Goal: Check status: Check status

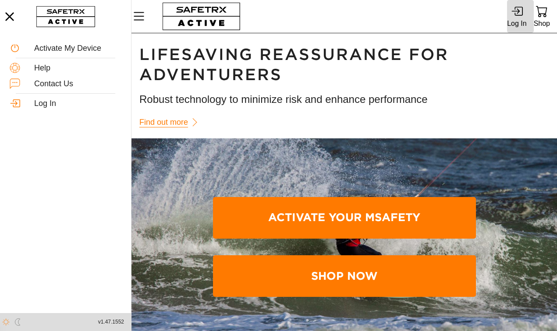
click at [519, 14] on icon at bounding box center [517, 11] width 12 height 12
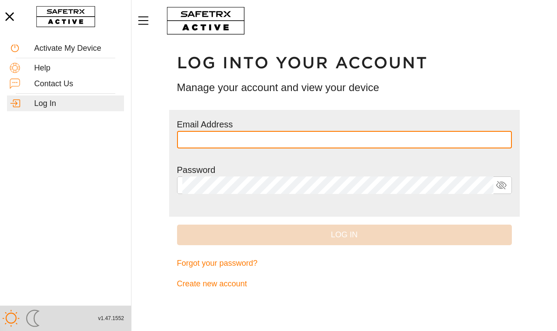
type input "**********"
click at [344, 234] on button "Log In" at bounding box center [344, 235] width 335 height 21
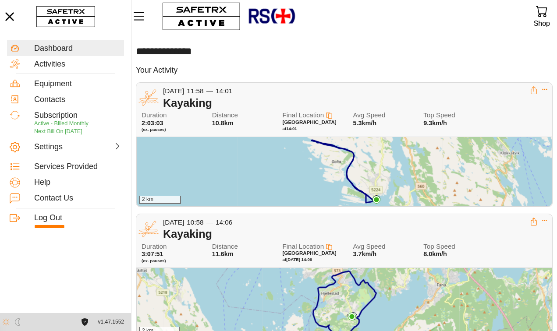
click at [423, 94] on div "[DATE] 11:58 — 14:01" at bounding box center [346, 91] width 367 height 10
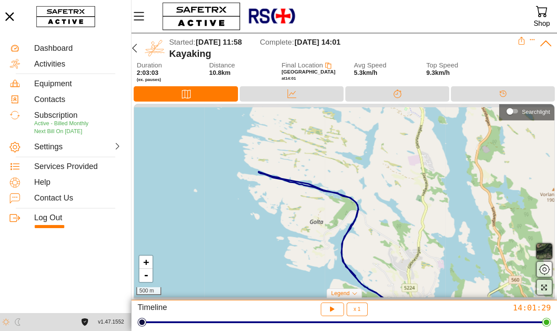
drag, startPoint x: 309, startPoint y: 165, endPoint x: 304, endPoint y: 213, distance: 48.0
click at [304, 213] on div "+ - 500 m" at bounding box center [344, 200] width 420 height 193
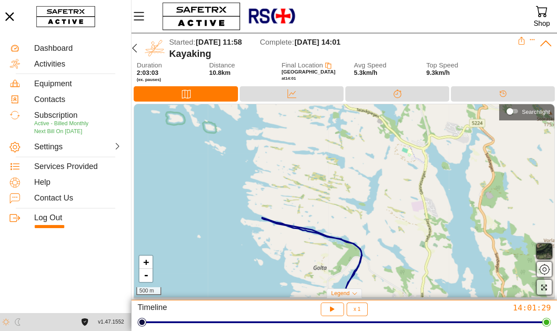
drag, startPoint x: 210, startPoint y: 151, endPoint x: 213, endPoint y: 197, distance: 46.1
click at [213, 197] on div "+ - 500 m" at bounding box center [344, 200] width 420 height 193
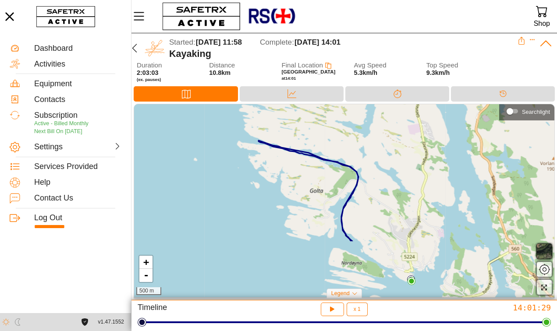
drag, startPoint x: 226, startPoint y: 228, endPoint x: 222, endPoint y: 151, distance: 77.2
click at [222, 151] on div "+ - 500 m" at bounding box center [344, 200] width 420 height 193
click at [543, 253] on span "button" at bounding box center [544, 251] width 11 height 11
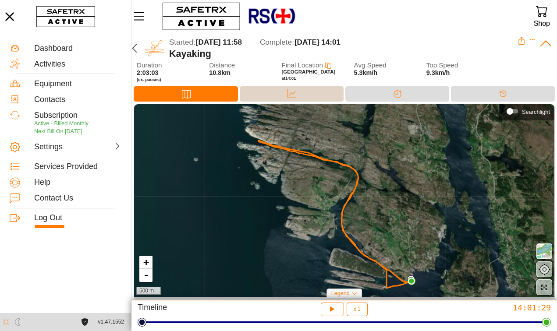
click at [315, 92] on div "Data" at bounding box center [292, 93] width 104 height 15
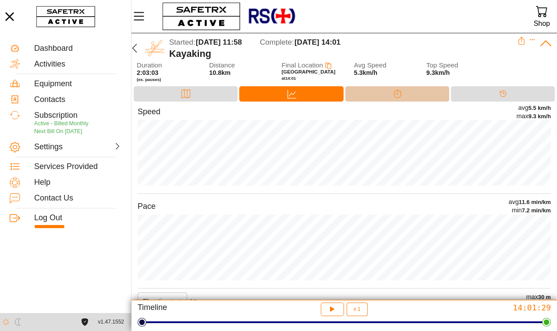
click at [415, 92] on div "Splits" at bounding box center [397, 93] width 104 height 15
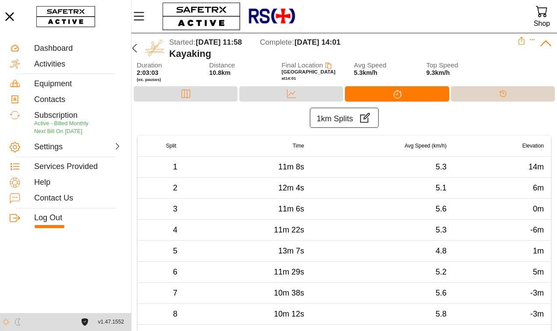
click at [489, 91] on div "Timeline" at bounding box center [503, 93] width 104 height 15
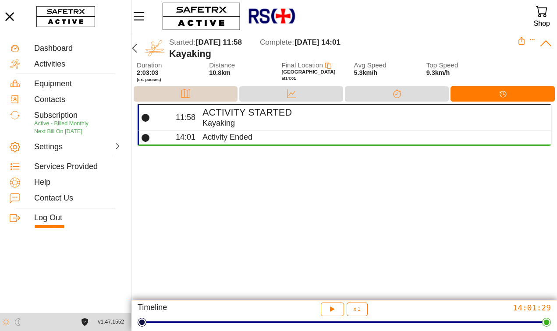
click at [205, 92] on div "Map" at bounding box center [186, 93] width 104 height 15
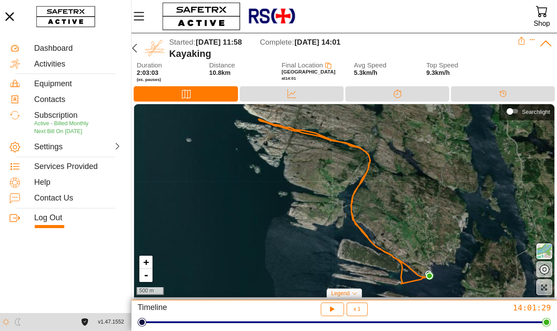
click at [545, 43] on icon at bounding box center [546, 44] width 14 height 14
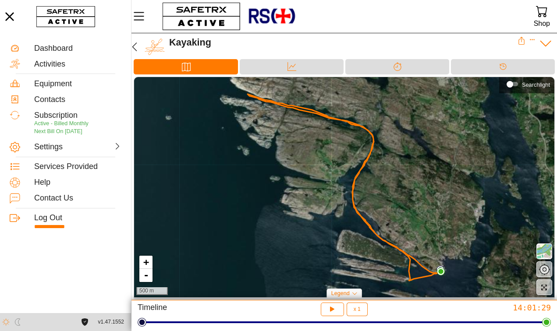
click at [546, 42] on icon at bounding box center [546, 44] width 14 height 14
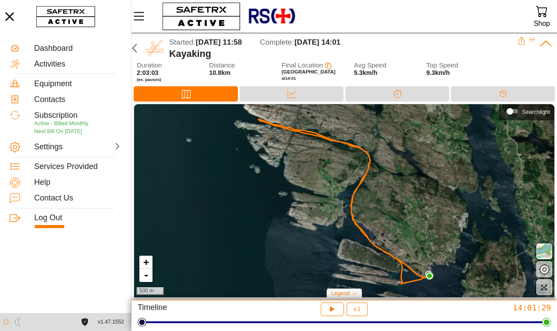
click at [532, 39] on icon "Expand" at bounding box center [532, 40] width 6 height 6
click at [447, 46] on div "Started: [DATE] 11:58 Complete: [DATE] 14:01" at bounding box center [343, 42] width 348 height 11
click at [520, 42] on icon at bounding box center [521, 41] width 8 height 8
click at [394, 44] on div "Started: [DATE] 11:58 Complete: [DATE] 14:01" at bounding box center [343, 42] width 348 height 11
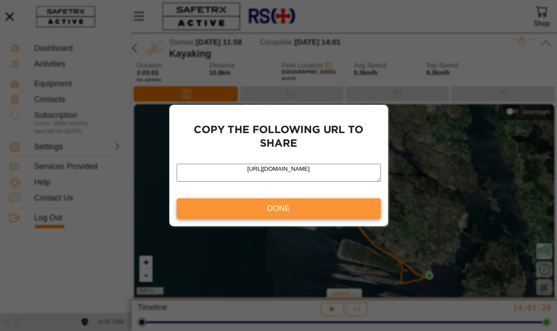
click at [283, 209] on span "Done" at bounding box center [278, 209] width 23 height 14
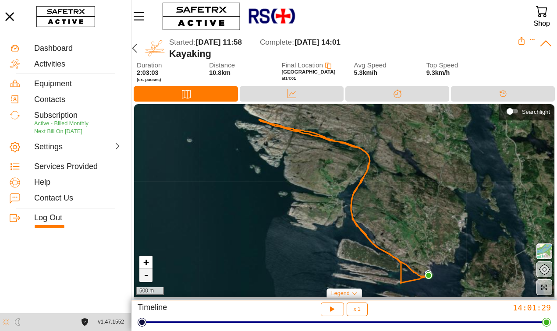
click at [146, 278] on link "-" at bounding box center [145, 275] width 13 height 13
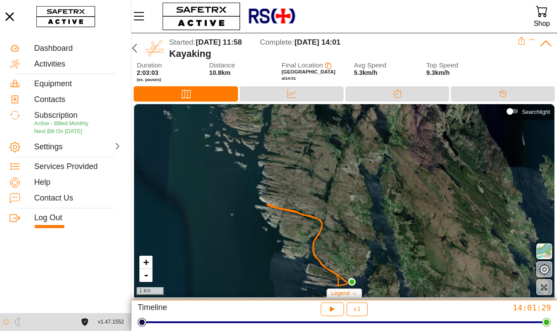
drag, startPoint x: 256, startPoint y: 166, endPoint x: 222, endPoint y: 210, distance: 55.8
click at [222, 210] on div "+ - 1 km" at bounding box center [344, 200] width 420 height 193
click at [144, 278] on link "-" at bounding box center [145, 275] width 13 height 13
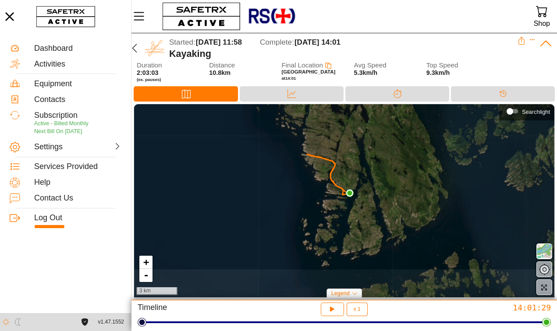
drag, startPoint x: 318, startPoint y: 157, endPoint x: 320, endPoint y: 108, distance: 49.1
click at [320, 108] on div "+ - 3 km" at bounding box center [344, 200] width 420 height 193
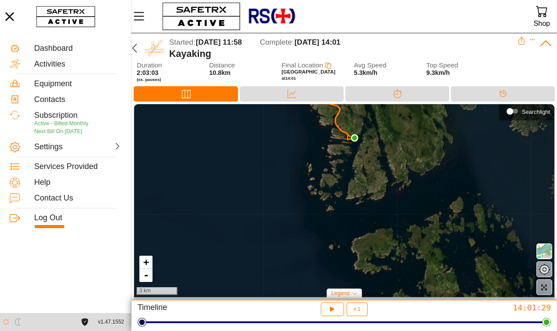
drag, startPoint x: 258, startPoint y: 212, endPoint x: 263, endPoint y: 156, distance: 55.8
click at [263, 156] on div "+ - 3 km" at bounding box center [344, 200] width 420 height 193
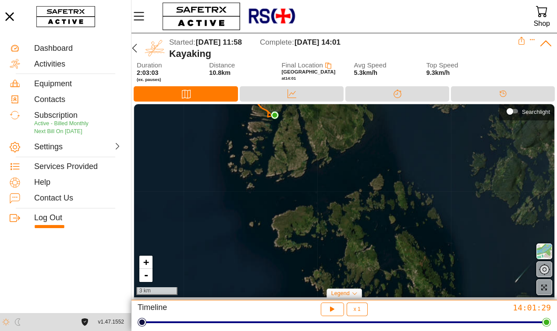
drag, startPoint x: 272, startPoint y: 201, endPoint x: 191, endPoint y: 180, distance: 83.7
click at [192, 179] on div "+ - 3 km" at bounding box center [344, 200] width 420 height 193
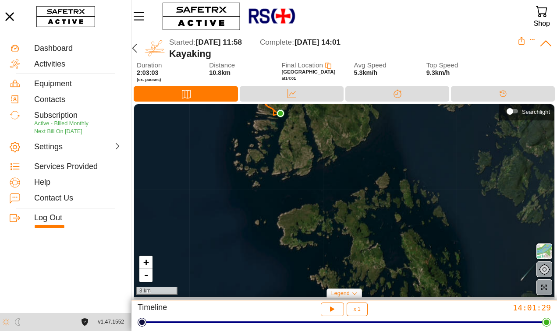
drag, startPoint x: 317, startPoint y: 149, endPoint x: 323, endPoint y: 147, distance: 6.5
click at [323, 147] on div "+ - 3 km" at bounding box center [344, 200] width 420 height 193
click at [544, 248] on span "button" at bounding box center [544, 251] width 11 height 11
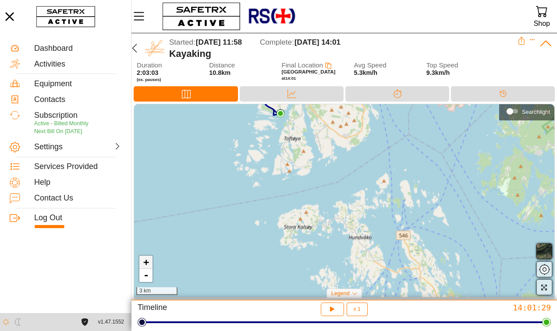
click at [145, 261] on link "+" at bounding box center [145, 262] width 13 height 13
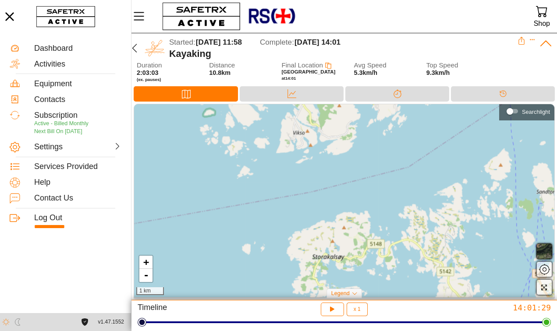
drag, startPoint x: 187, startPoint y: 202, endPoint x: 263, endPoint y: 205, distance: 75.8
click at [263, 205] on div "+ - 1 km" at bounding box center [344, 200] width 420 height 193
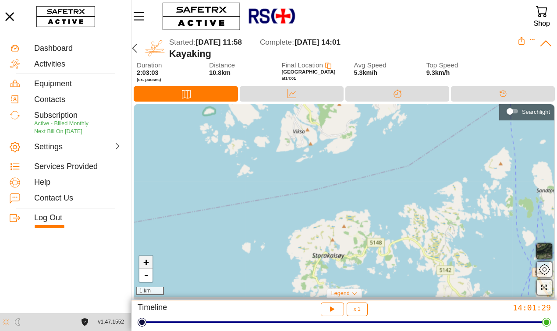
click at [144, 261] on link "+" at bounding box center [145, 262] width 13 height 13
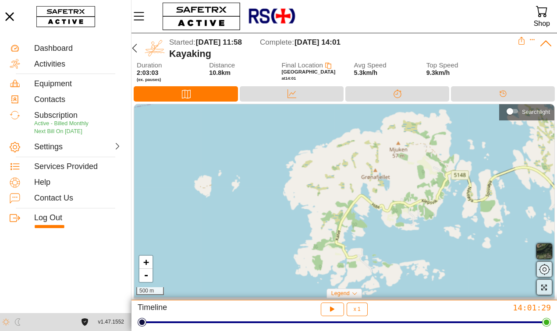
drag, startPoint x: 221, startPoint y: 247, endPoint x: 276, endPoint y: 139, distance: 121.1
click at [276, 139] on div "+ - 500 m" at bounding box center [344, 200] width 420 height 193
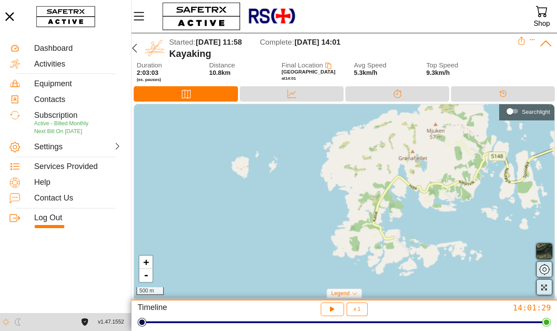
drag, startPoint x: 194, startPoint y: 217, endPoint x: 235, endPoint y: 194, distance: 47.1
click at [235, 194] on div "+ - 500 m" at bounding box center [344, 200] width 420 height 193
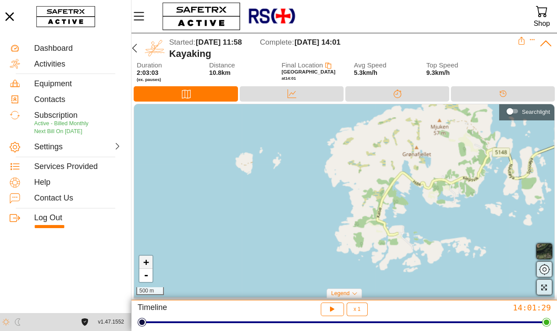
click at [146, 262] on link "+" at bounding box center [145, 262] width 13 height 13
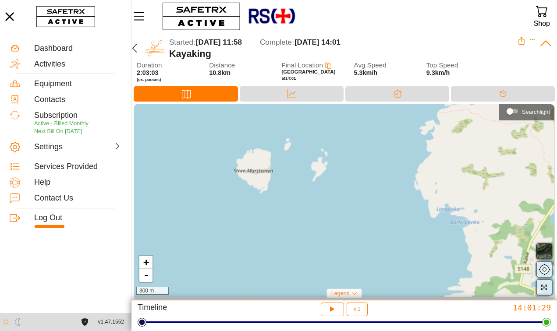
drag, startPoint x: 193, startPoint y: 167, endPoint x: 302, endPoint y: 212, distance: 118.4
click at [302, 212] on div "+ - 300 m" at bounding box center [344, 200] width 420 height 193
click at [144, 262] on link "+" at bounding box center [145, 262] width 13 height 13
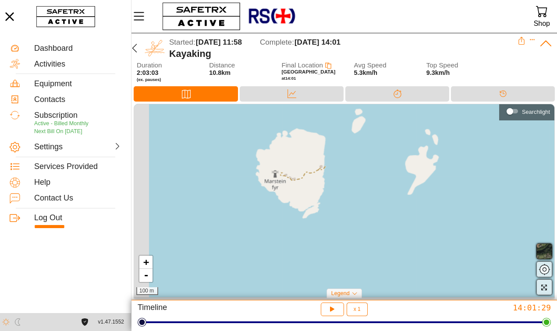
drag, startPoint x: 179, startPoint y: 208, endPoint x: 307, endPoint y: 241, distance: 132.3
click at [307, 241] on div "+ - 100 m" at bounding box center [344, 200] width 420 height 193
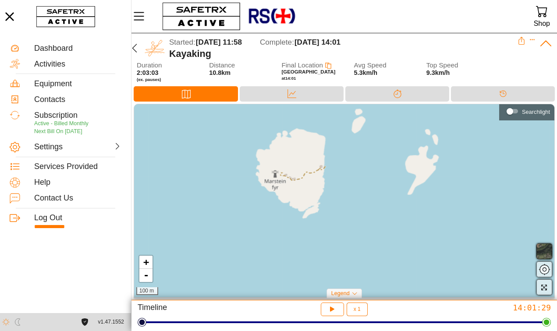
click at [545, 250] on span "button" at bounding box center [544, 251] width 11 height 11
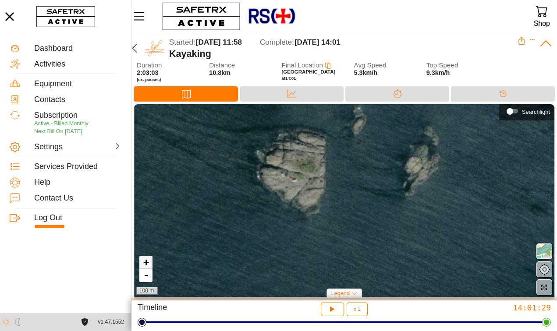
click at [143, 260] on link "+" at bounding box center [145, 262] width 13 height 13
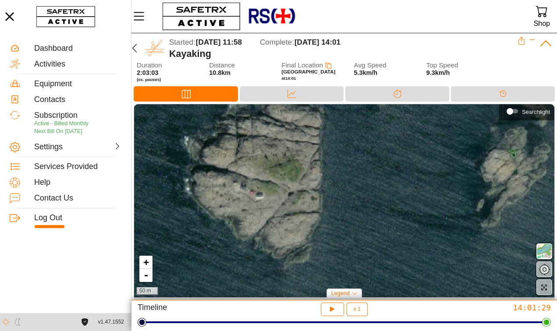
drag, startPoint x: 335, startPoint y: 158, endPoint x: 350, endPoint y: 195, distance: 40.3
click at [350, 195] on div "+ - 50 m" at bounding box center [344, 200] width 420 height 193
click at [143, 262] on link "+" at bounding box center [145, 262] width 13 height 13
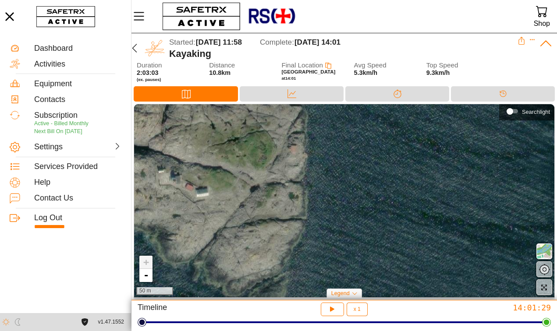
click at [144, 262] on link "+" at bounding box center [145, 262] width 13 height 13
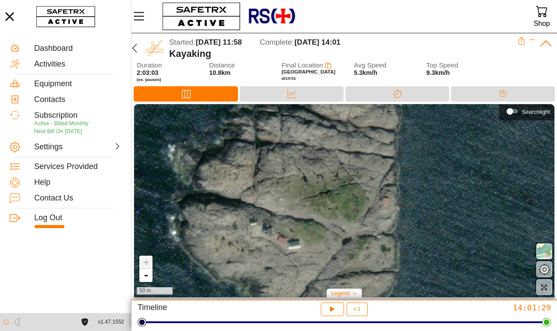
drag, startPoint x: 278, startPoint y: 195, endPoint x: 370, endPoint y: 247, distance: 105.9
click at [370, 247] on div "+ - 50 m" at bounding box center [344, 200] width 420 height 193
